Goal: Task Accomplishment & Management: Use online tool/utility

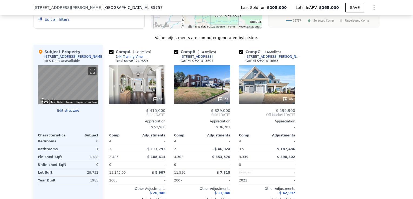
scroll to position [538, 0]
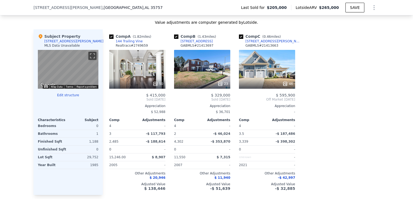
click at [64, 97] on button "Edit structure" at bounding box center [68, 95] width 60 height 4
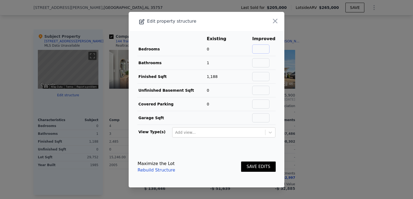
click at [257, 48] on input "text" at bounding box center [260, 49] width 17 height 9
type input "3"
click at [251, 166] on button "SAVE EDITS" at bounding box center [258, 167] width 35 height 11
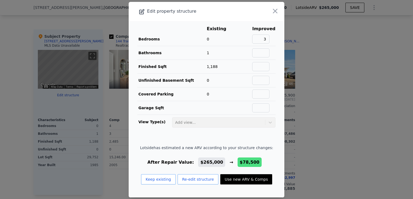
click at [240, 163] on span "$78,500" at bounding box center [250, 162] width 20 height 5
click at [242, 178] on button "Use new ARV & Comps" at bounding box center [246, 179] width 52 height 10
type input "$ 78,500"
type input "-$ 142,592"
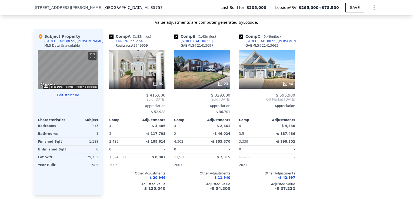
click at [70, 97] on button "Edit structure" at bounding box center [68, 95] width 60 height 4
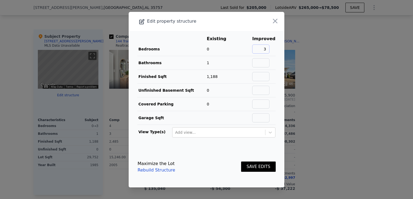
scroll to position [0, 0]
drag, startPoint x: 258, startPoint y: 51, endPoint x: 272, endPoint y: 51, distance: 13.8
click at [272, 51] on main "Existing Improved Bedrooms 0 3 Bathrooms 1 Finished Sqft 1,188 Unfinished Basem…" at bounding box center [207, 89] width 156 height 116
type input "0"
click at [272, 22] on icon "button" at bounding box center [275, 21] width 8 height 8
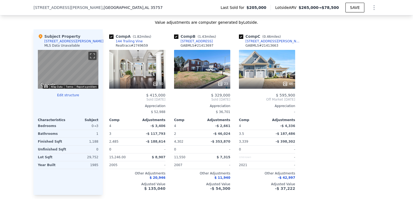
click at [62, 97] on button "Edit structure" at bounding box center [68, 95] width 60 height 4
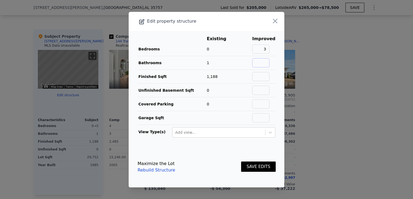
click at [255, 64] on input "text" at bounding box center [260, 62] width 17 height 9
type input "2"
click at [255, 165] on button "SAVE EDITS" at bounding box center [258, 167] width 35 height 11
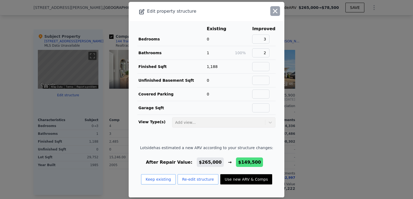
click at [274, 11] on icon "button" at bounding box center [275, 11] width 8 height 8
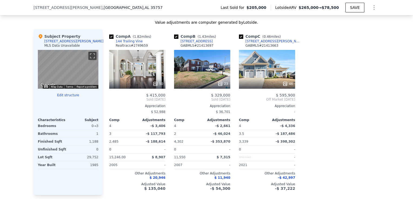
click at [75, 97] on button "Edit structure" at bounding box center [68, 95] width 60 height 4
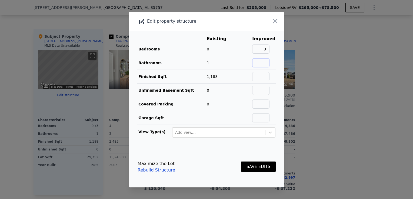
click at [262, 63] on input "text" at bounding box center [260, 62] width 17 height 9
type input "2"
click at [258, 167] on button "SAVE EDITS" at bounding box center [258, 167] width 35 height 11
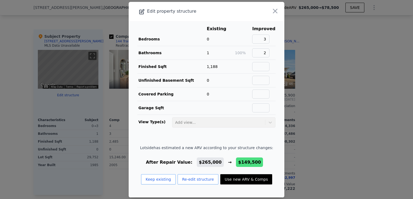
click at [248, 179] on button "Use new ARV & Comps" at bounding box center [246, 179] width 52 height 10
type input "$ 149,500"
type input "-$ 75,544"
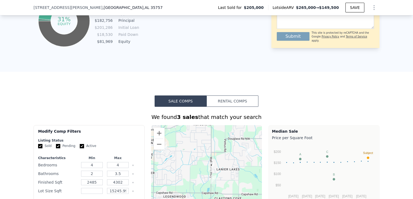
scroll to position [349, 0]
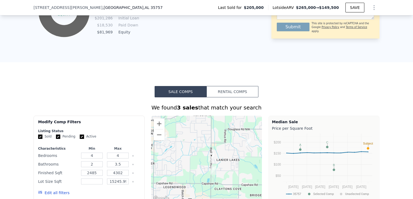
click at [232, 93] on button "Rental Comps" at bounding box center [232, 91] width 52 height 11
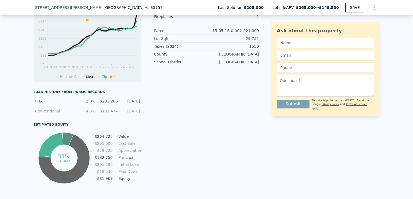
scroll to position [187, 0]
